Goal: Task Accomplishment & Management: Manage account settings

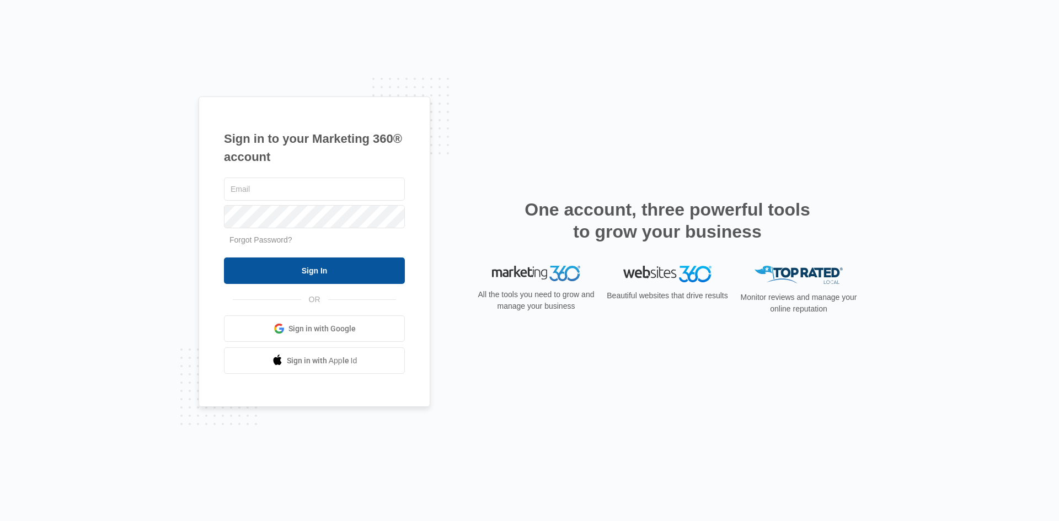
type input "[EMAIL_ADDRESS][DOMAIN_NAME]"
click at [309, 266] on input "Sign In" at bounding box center [314, 271] width 181 height 26
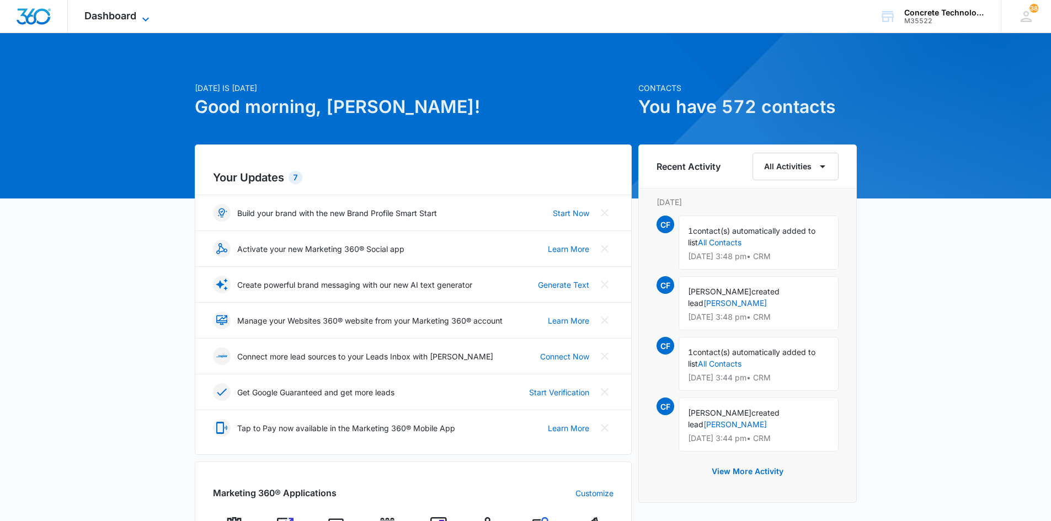
click at [143, 19] on icon at bounding box center [145, 19] width 13 height 13
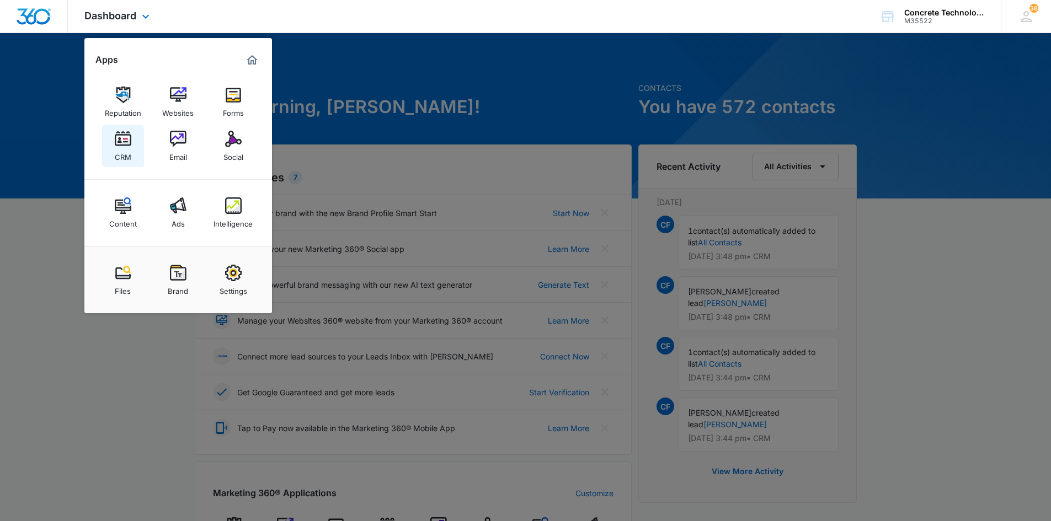
click at [123, 135] on img at bounding box center [123, 139] width 17 height 17
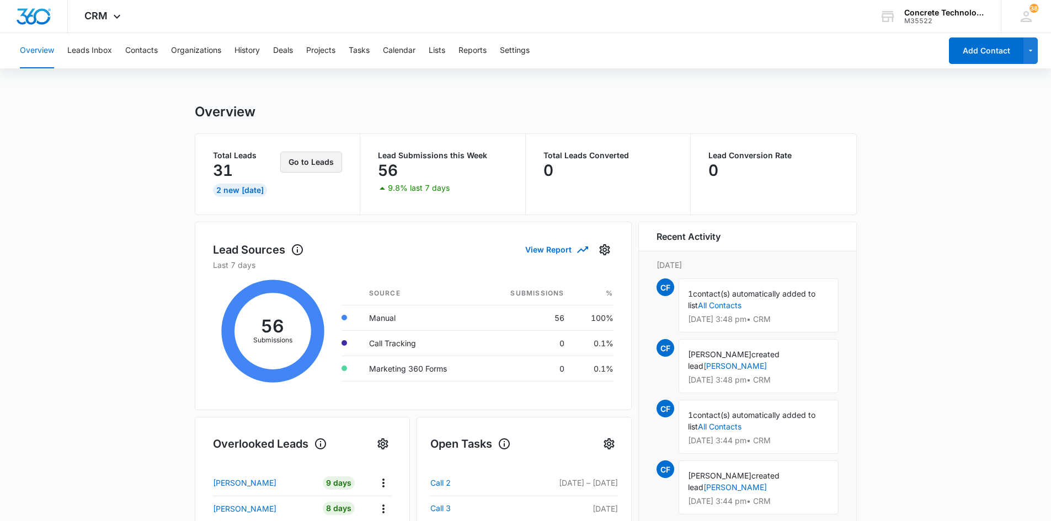
click at [317, 161] on button "Go to Leads" at bounding box center [311, 162] width 62 height 21
